Goal: Task Accomplishment & Management: Complete application form

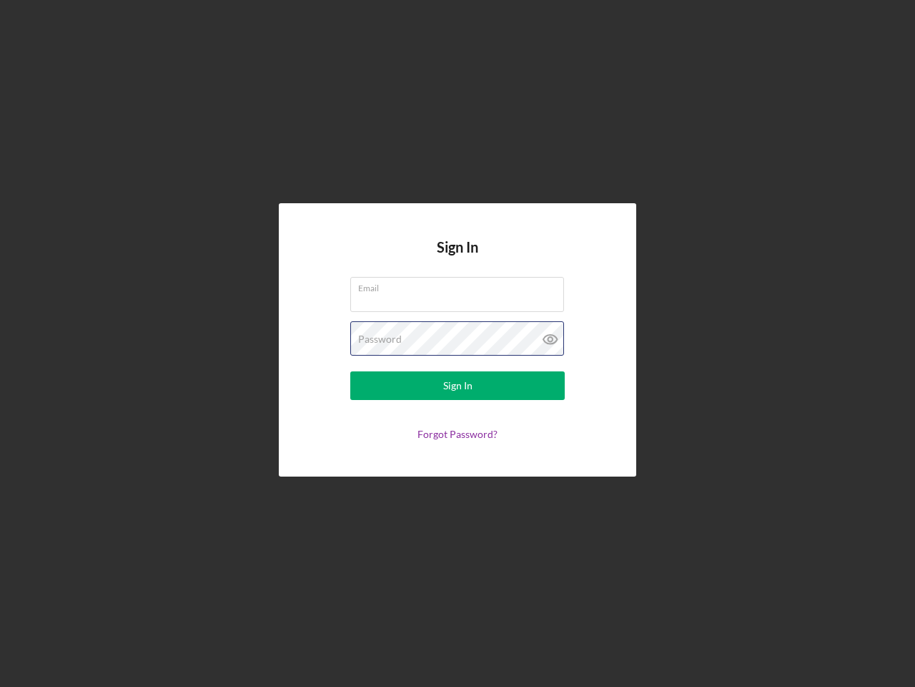
click at [458, 343] on div "Password" at bounding box center [457, 339] width 215 height 36
click at [551, 339] on icon at bounding box center [551, 339] width 36 height 36
